Goal: Task Accomplishment & Management: Manage account settings

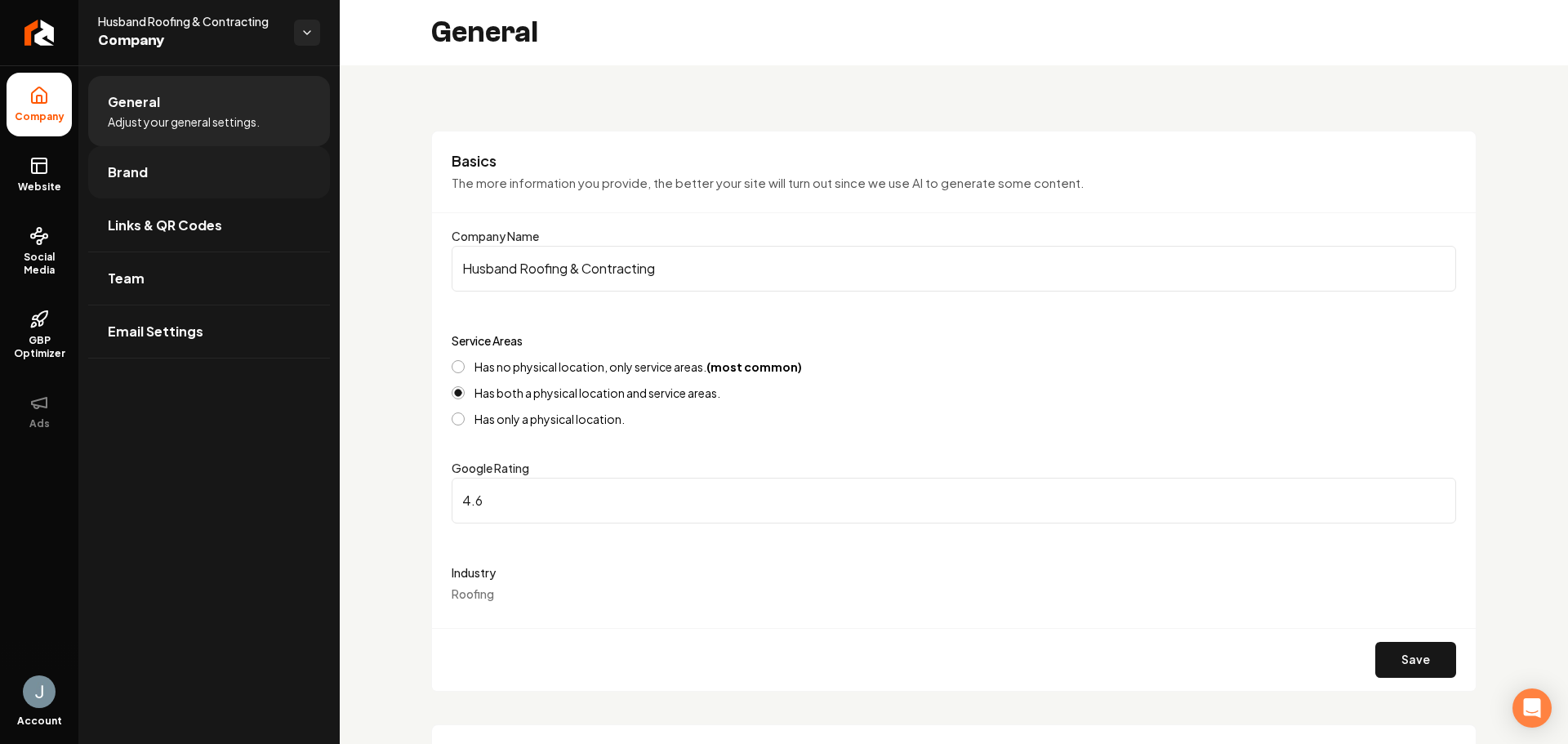
click at [238, 171] on link "Brand" at bounding box center [209, 172] width 242 height 52
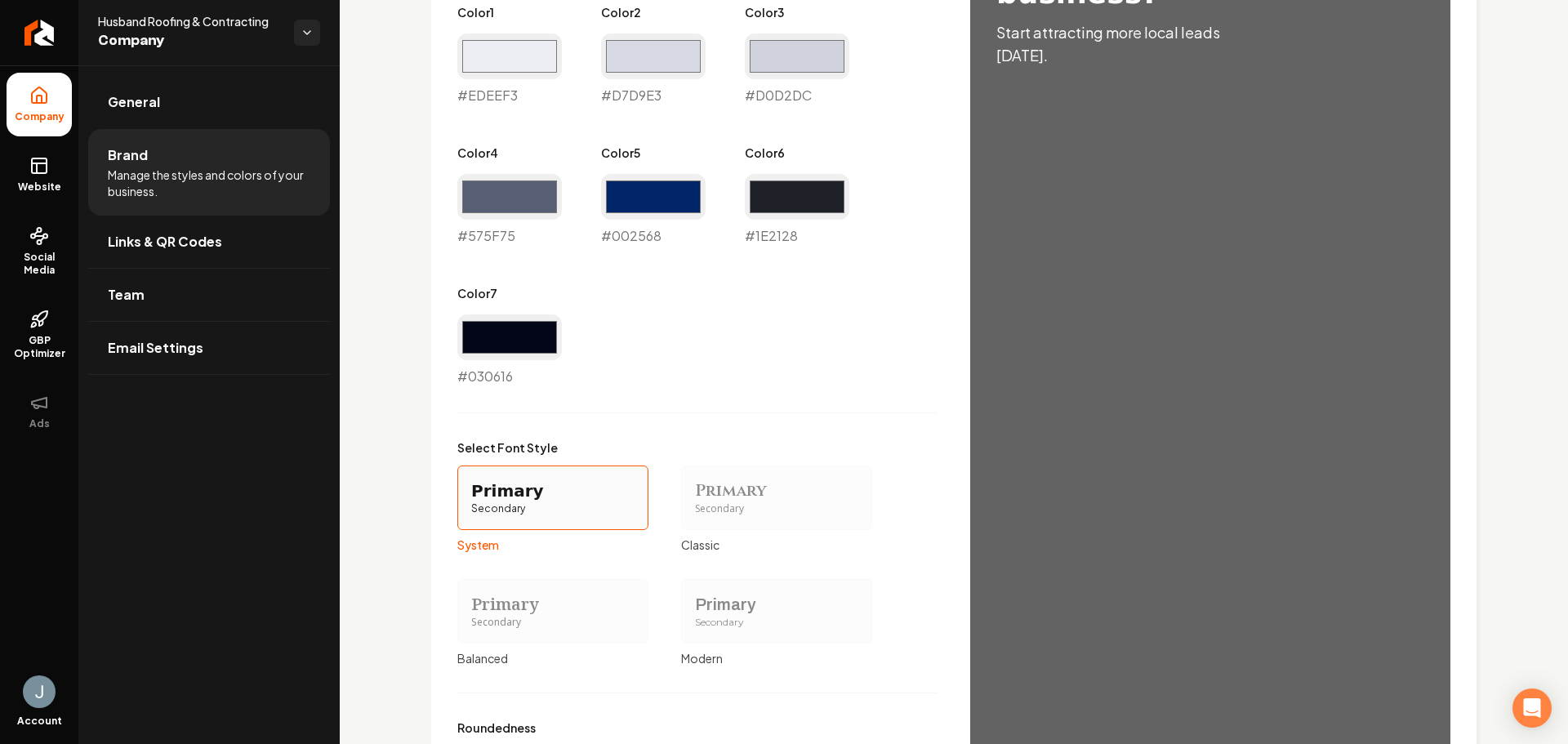
scroll to position [1144, 0]
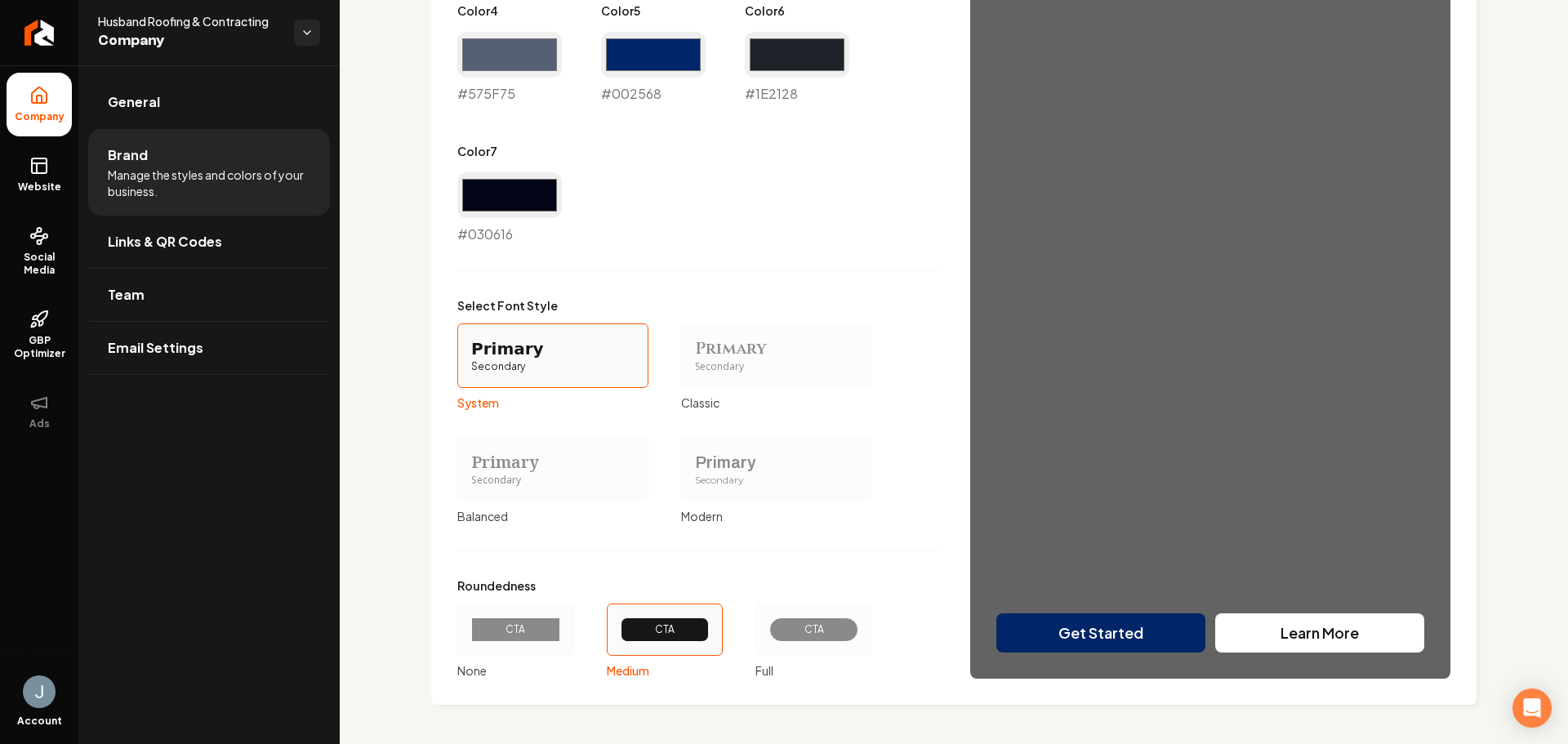
click at [1103, 568] on div "Primary Color #002568 #002568 Secondary Color #636363 #636363 Color 1 #edeef3 #…" at bounding box center [954, 179] width 993 height 997
click at [1100, 626] on div "Primary Color #002568 #002568 Secondary Color #636363 #636363 Color 1 #edeef3 #…" at bounding box center [954, 179] width 993 height 997
click at [1285, 629] on div "Primary Color #002568 #002568 Secondary Color #636363 #636363 Color 1 #edeef3 #…" at bounding box center [954, 179] width 993 height 997
click at [256, 243] on link "Links & QR Codes" at bounding box center [209, 242] width 242 height 52
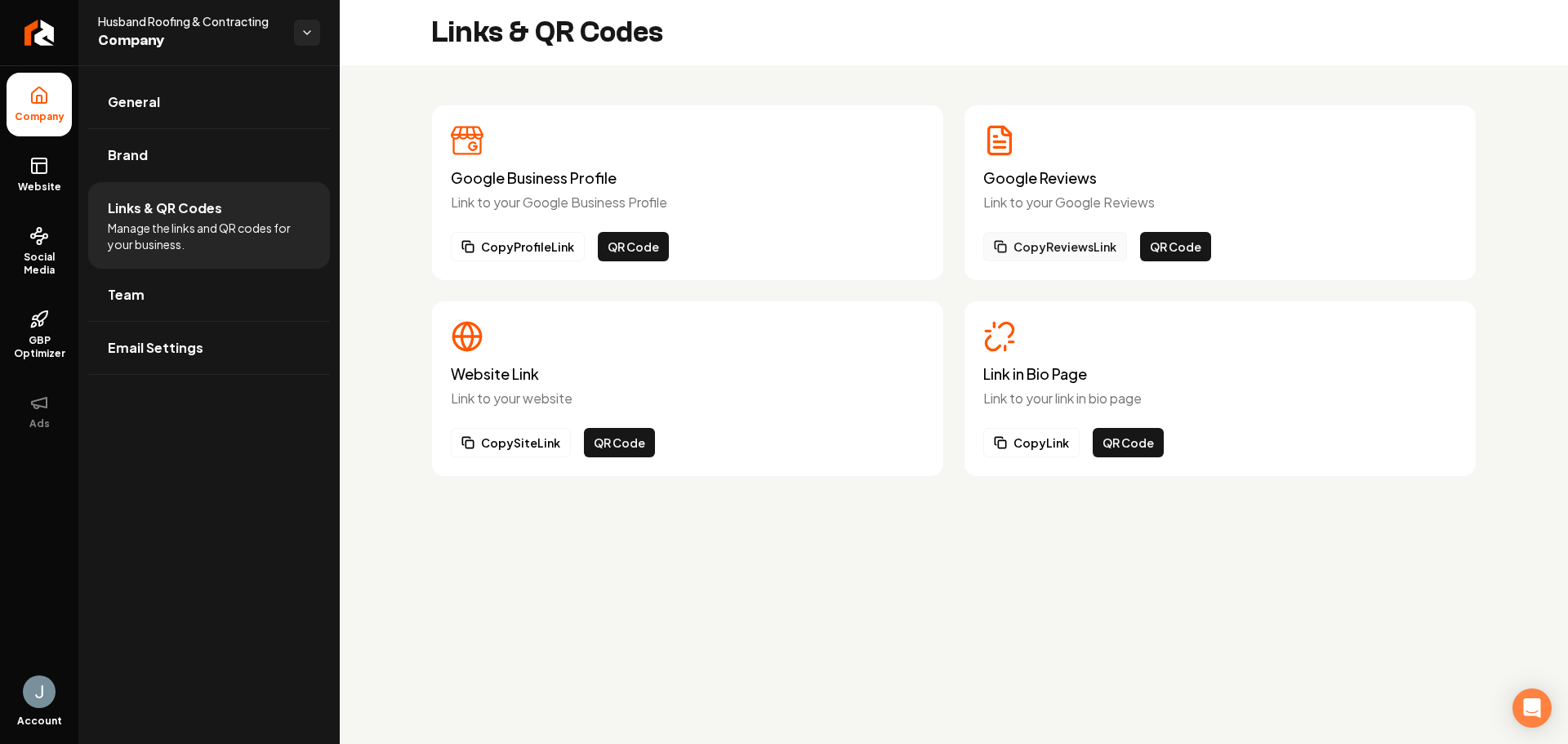
click at [1083, 246] on button "Copy Reviews Link" at bounding box center [1056, 246] width 144 height 29
click at [33, 172] on rect at bounding box center [39, 165] width 15 height 15
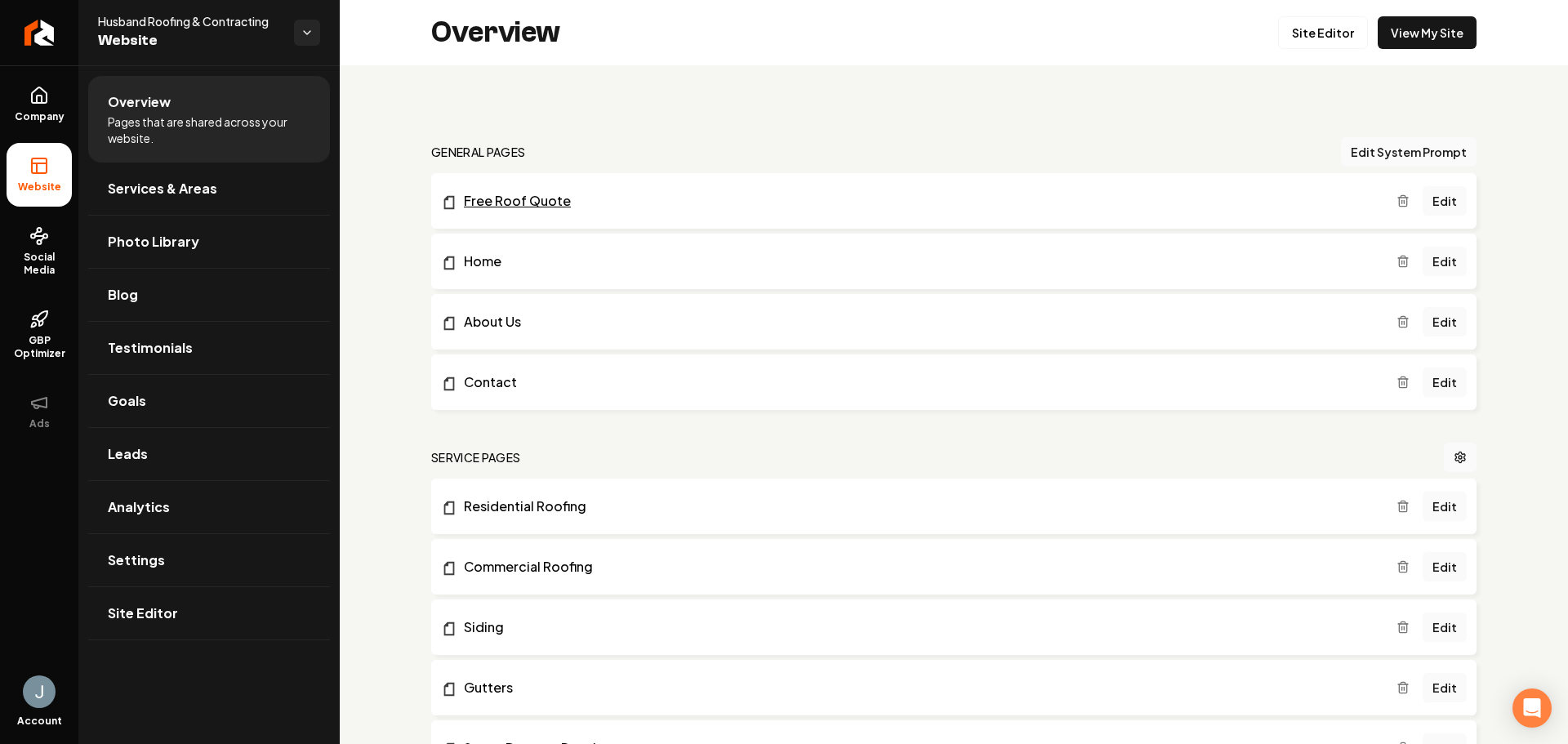
click at [529, 206] on link "Free Roof Quote" at bounding box center [919, 200] width 956 height 20
click at [308, 33] on html "Company Website Social Media GBP Optimizer Ads Account Husband Roofing & Contra…" at bounding box center [784, 372] width 1568 height 744
click at [446, 99] on link "Back to Dashboard" at bounding box center [427, 94] width 201 height 29
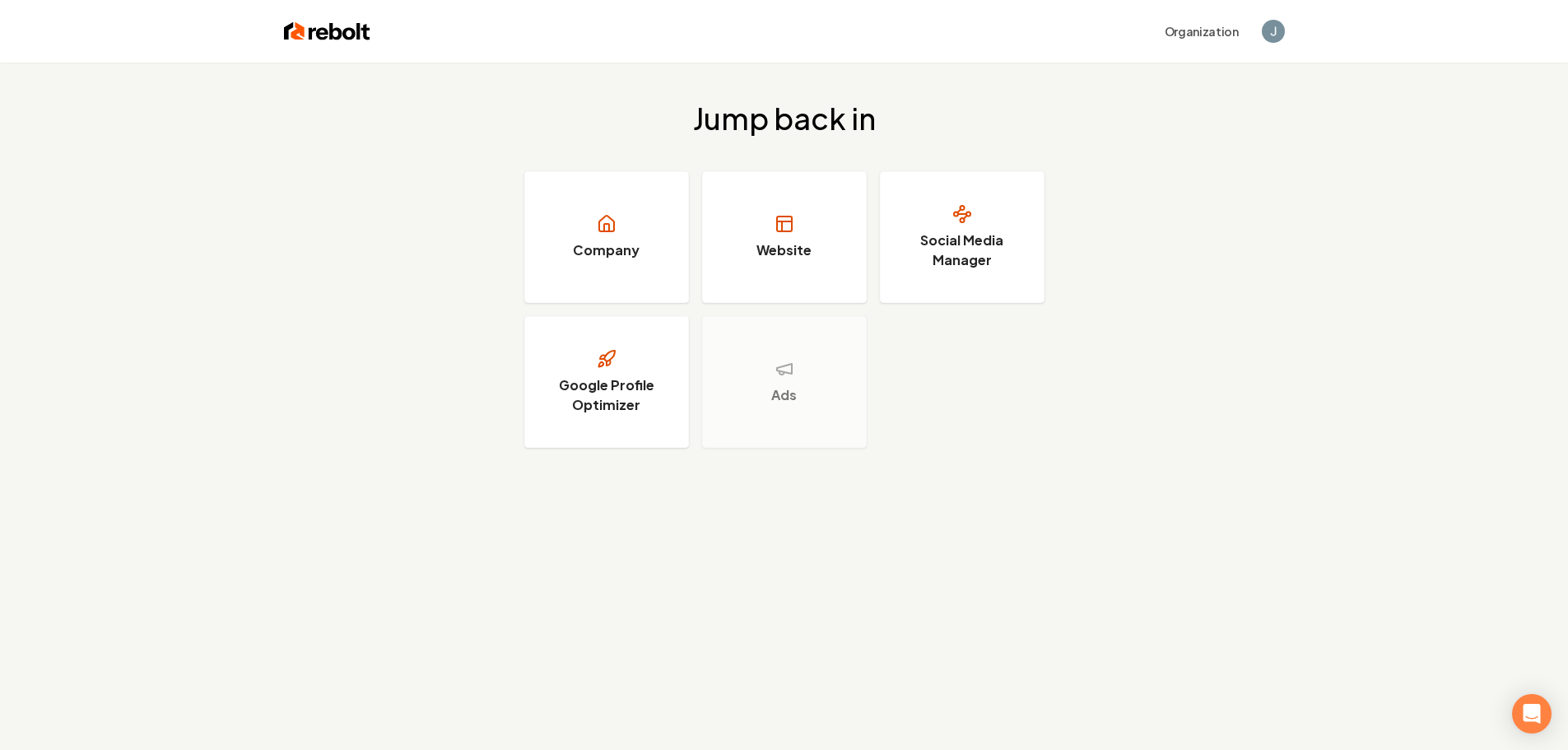
click at [1294, 201] on div "Jump back in Company Website Social Media Manager Google Profile Optimizer Ads" at bounding box center [784, 274] width 1568 height 425
